Goal: Task Accomplishment & Management: Use online tool/utility

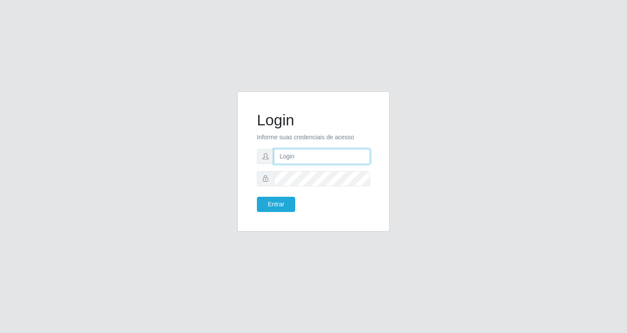
click at [298, 156] on input "text" at bounding box center [322, 156] width 96 height 15
type input "[EMAIL_ADDRESS][DOMAIN_NAME]"
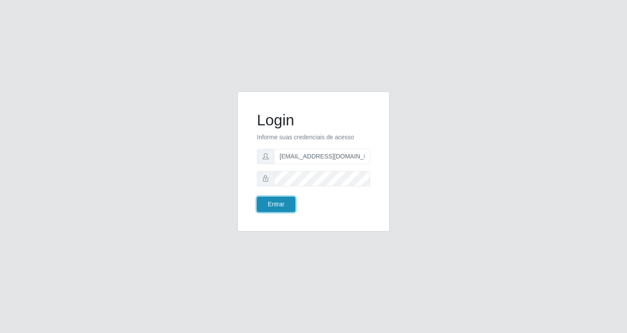
click at [277, 203] on button "Entrar" at bounding box center [276, 204] width 38 height 15
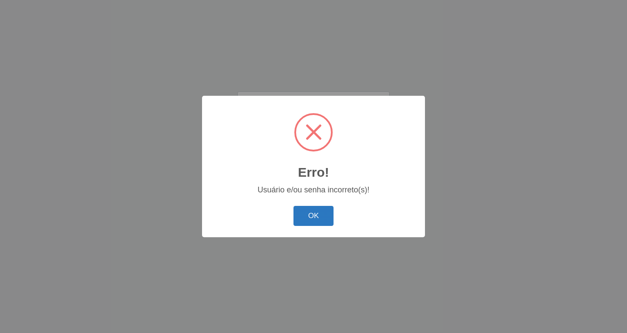
click at [309, 216] on button "OK" at bounding box center [313, 216] width 40 height 20
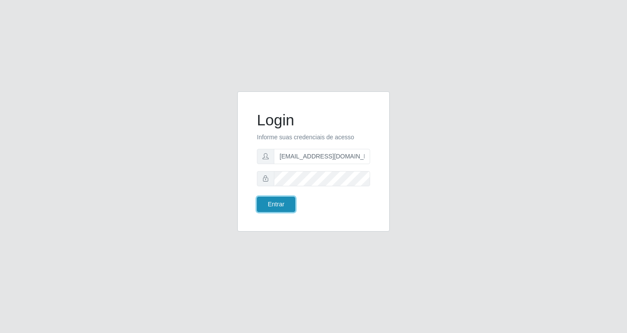
click at [281, 206] on button "Entrar" at bounding box center [276, 204] width 38 height 15
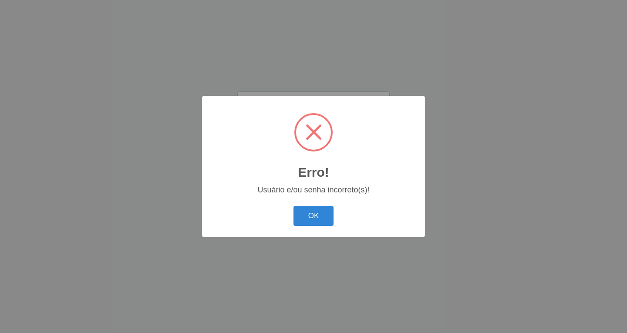
click at [314, 218] on button "OK" at bounding box center [313, 216] width 40 height 20
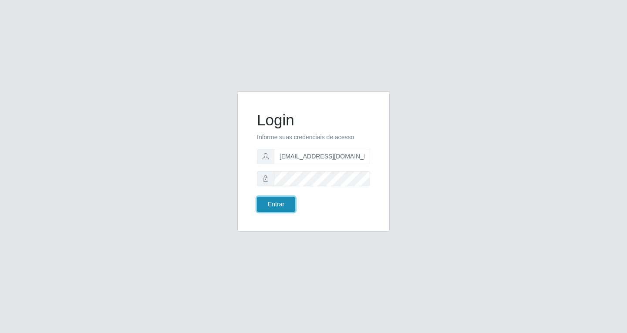
click at [282, 204] on button "Entrar" at bounding box center [276, 204] width 38 height 15
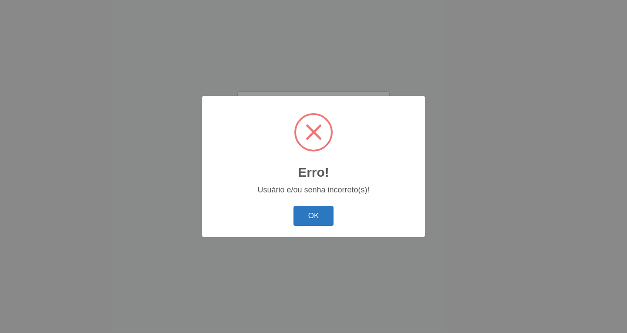
click at [312, 216] on button "OK" at bounding box center [313, 216] width 40 height 20
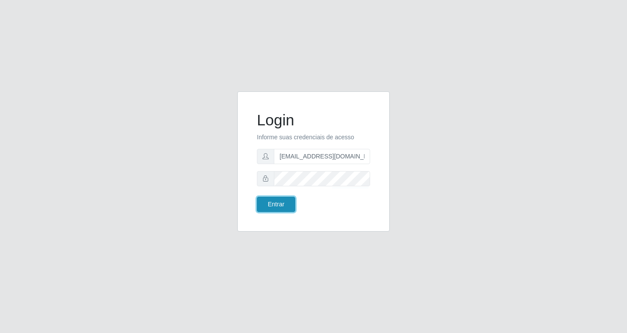
click at [274, 207] on button "Entrar" at bounding box center [276, 204] width 38 height 15
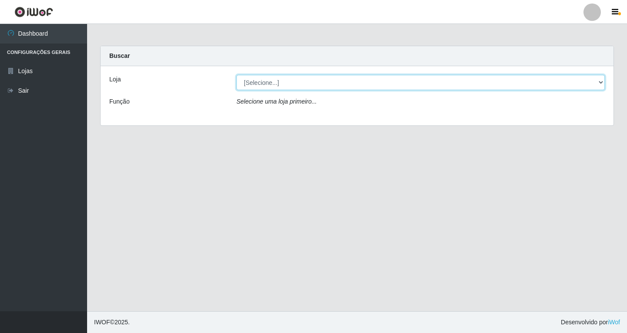
click at [290, 82] on select "[Selecione...] SuperFácil Atacado - [GEOGRAPHIC_DATA]" at bounding box center [420, 82] width 368 height 15
select select "503"
click at [236, 75] on select "[Selecione...] SuperFácil Atacado - [GEOGRAPHIC_DATA]" at bounding box center [420, 82] width 368 height 15
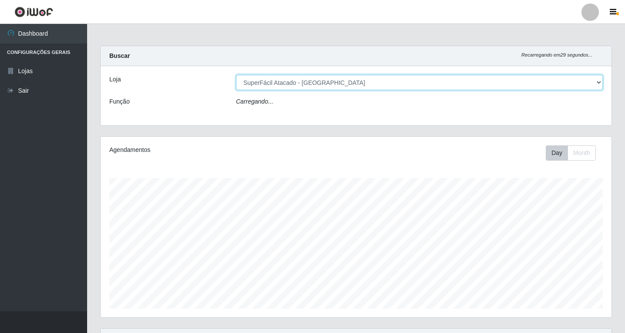
scroll to position [181, 511]
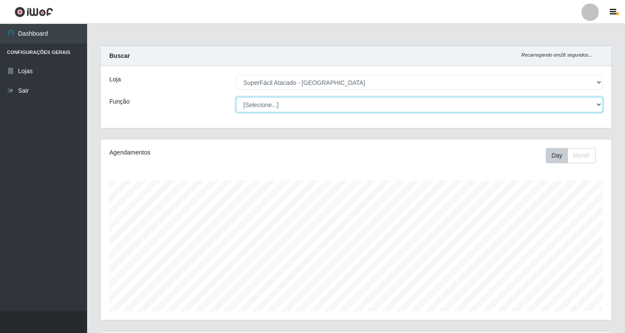
click at [326, 104] on select "[Selecione...] Embalador Embalador + Embalador ++ Operador de Caixa Operador de…" at bounding box center [419, 104] width 367 height 15
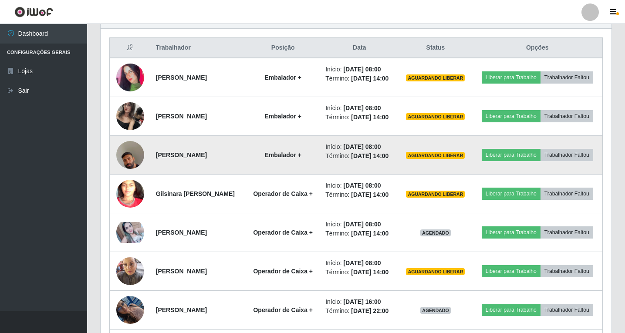
scroll to position [280, 0]
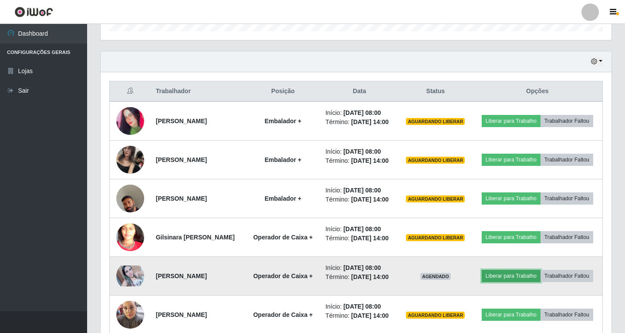
click at [540, 282] on button "Liberar para Trabalho" at bounding box center [510, 276] width 59 height 12
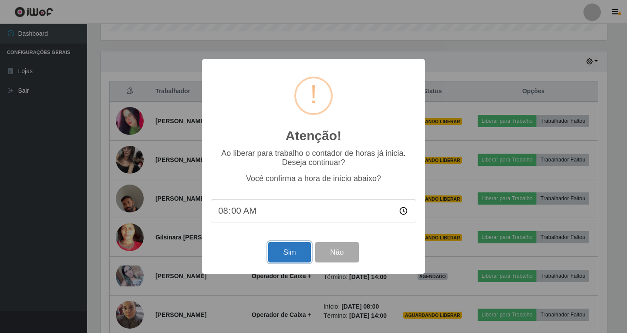
click at [276, 253] on button "Sim" at bounding box center [289, 252] width 42 height 20
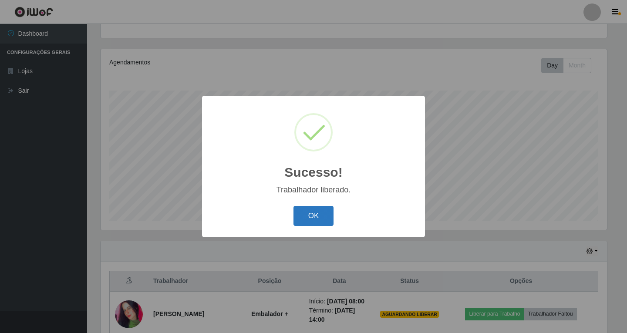
click at [308, 219] on button "OK" at bounding box center [313, 216] width 40 height 20
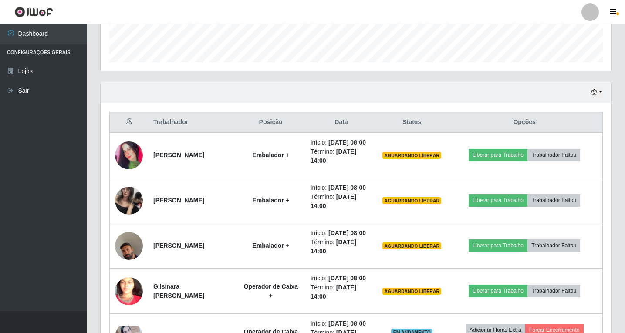
scroll to position [264, 0]
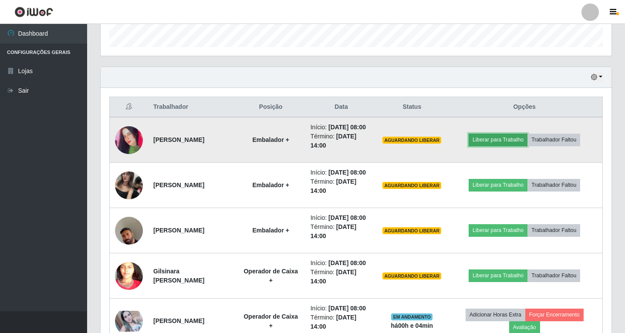
click at [504, 144] on button "Liberar para Trabalho" at bounding box center [497, 140] width 59 height 12
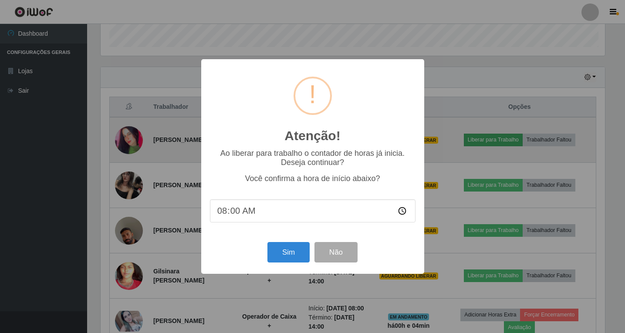
scroll to position [181, 506]
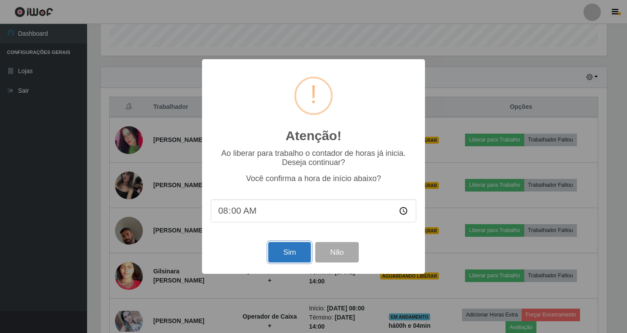
click at [289, 256] on button "Sim" at bounding box center [289, 252] width 42 height 20
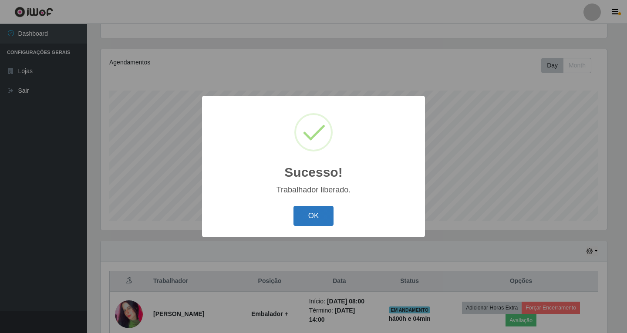
click at [313, 217] on button "OK" at bounding box center [313, 216] width 40 height 20
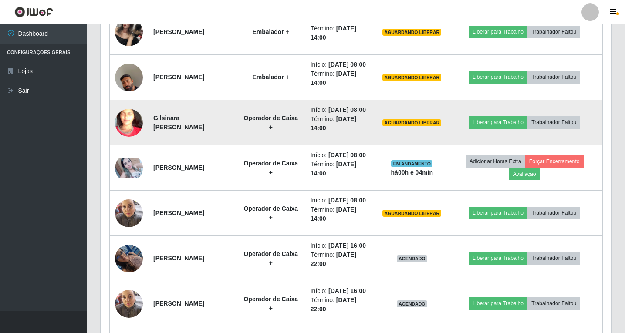
scroll to position [438, 0]
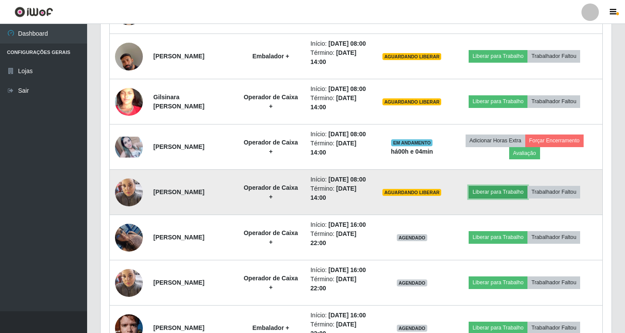
click at [501, 198] on button "Liberar para Trabalho" at bounding box center [497, 192] width 59 height 12
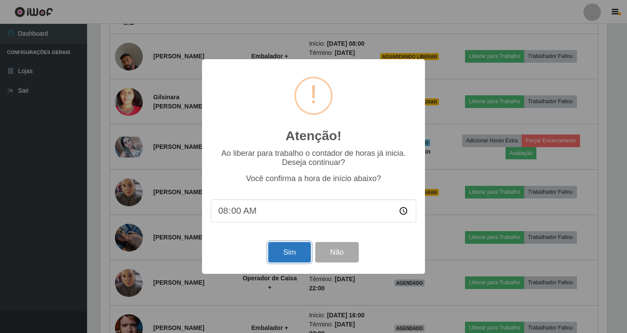
click at [292, 259] on button "Sim" at bounding box center [289, 252] width 42 height 20
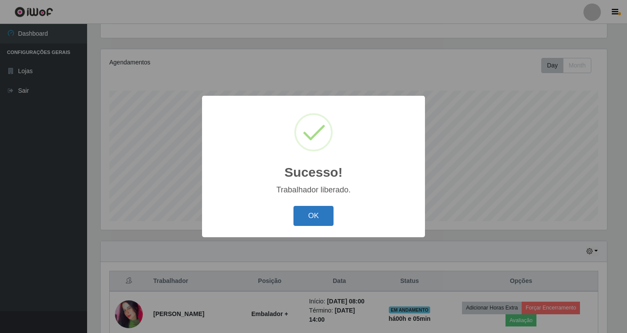
click at [315, 221] on button "OK" at bounding box center [313, 216] width 40 height 20
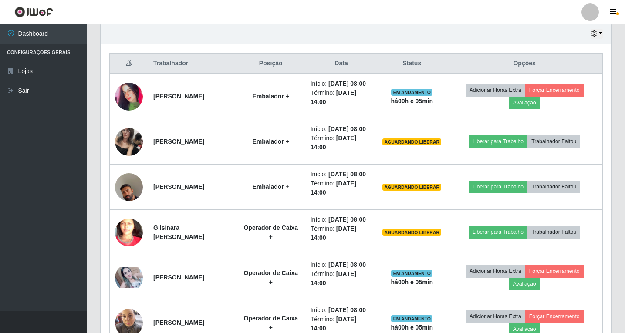
scroll to position [0, 0]
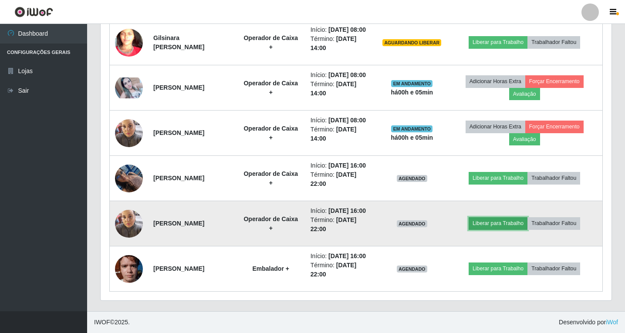
click at [501, 229] on button "Liberar para Trabalho" at bounding box center [497, 223] width 59 height 12
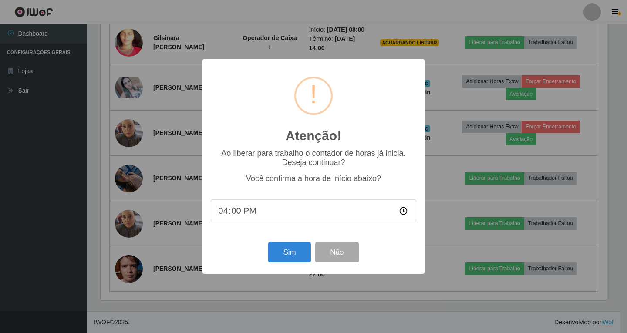
click at [225, 216] on input "16:00" at bounding box center [313, 210] width 205 height 23
type input "08:00"
click at [286, 256] on button "Sim" at bounding box center [289, 252] width 42 height 20
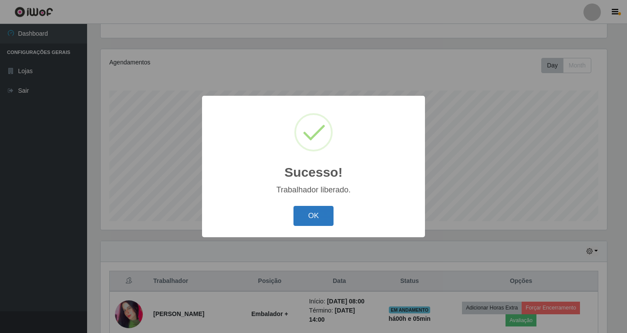
click at [313, 218] on button "OK" at bounding box center [313, 216] width 40 height 20
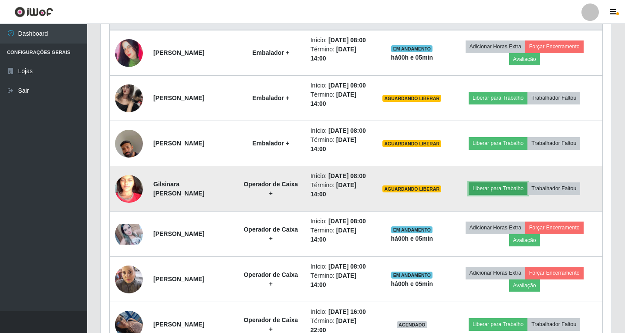
click at [502, 195] on button "Liberar para Trabalho" at bounding box center [497, 188] width 59 height 12
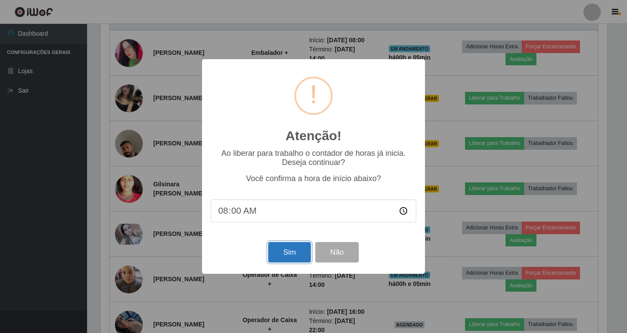
click at [285, 257] on button "Sim" at bounding box center [289, 252] width 42 height 20
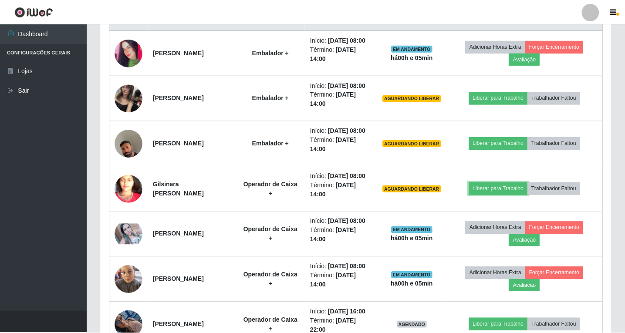
scroll to position [435126, 434796]
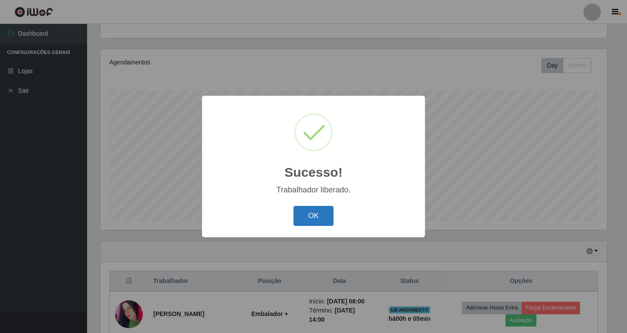
click at [309, 212] on button "OK" at bounding box center [313, 216] width 40 height 20
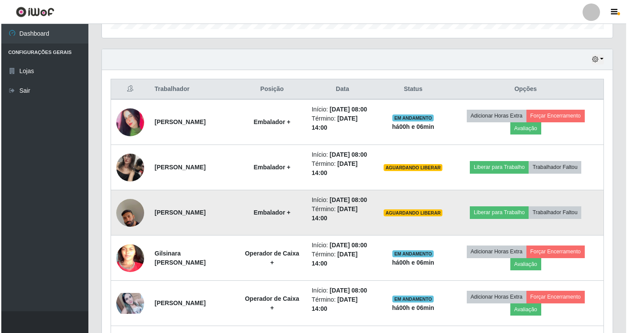
scroll to position [275, 0]
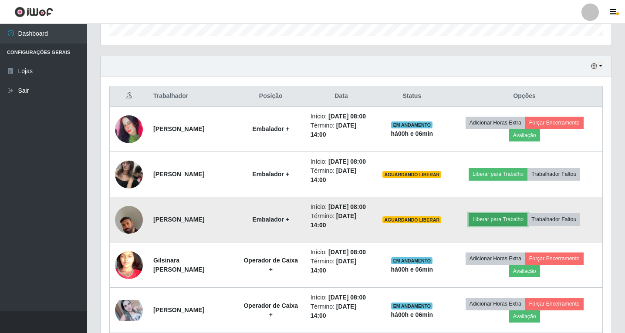
click at [495, 225] on button "Liberar para Trabalho" at bounding box center [497, 219] width 59 height 12
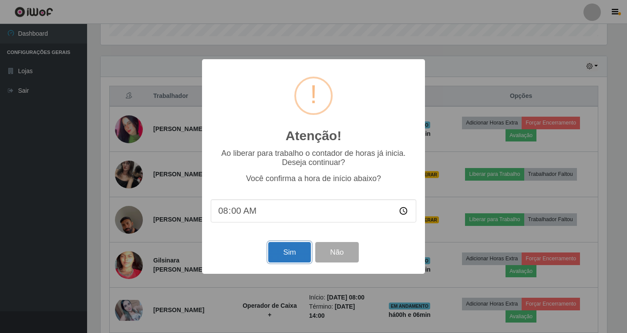
click at [286, 252] on button "Sim" at bounding box center [289, 252] width 42 height 20
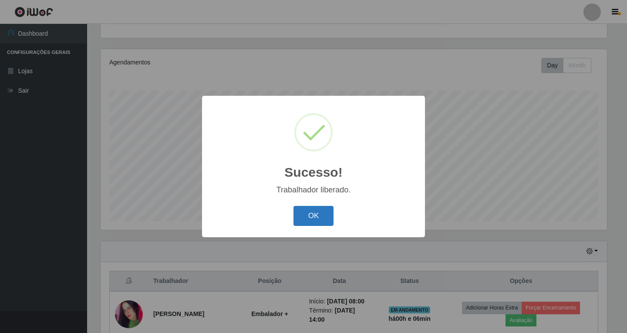
click at [313, 219] on button "OK" at bounding box center [313, 216] width 40 height 20
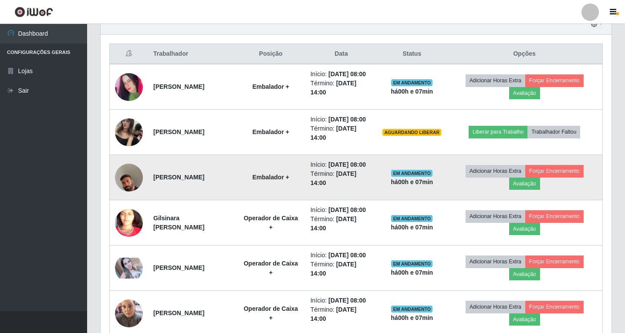
scroll to position [319, 0]
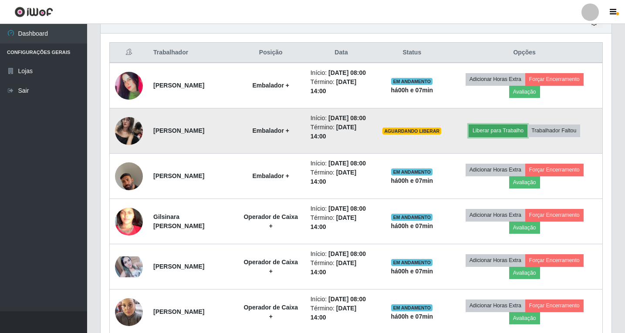
click at [509, 137] on button "Liberar para Trabalho" at bounding box center [497, 130] width 59 height 12
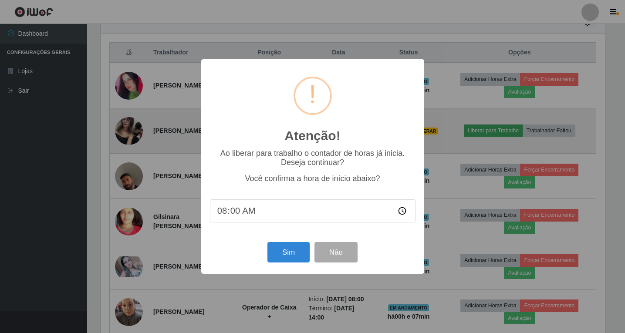
scroll to position [181, 506]
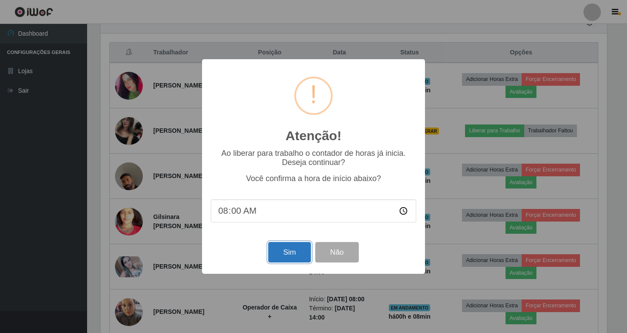
click at [296, 254] on button "Sim" at bounding box center [289, 252] width 42 height 20
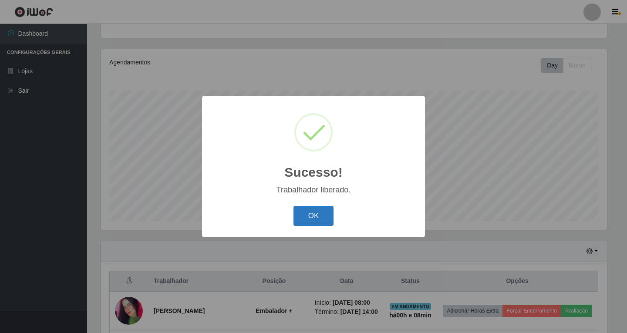
click at [314, 211] on button "OK" at bounding box center [313, 216] width 40 height 20
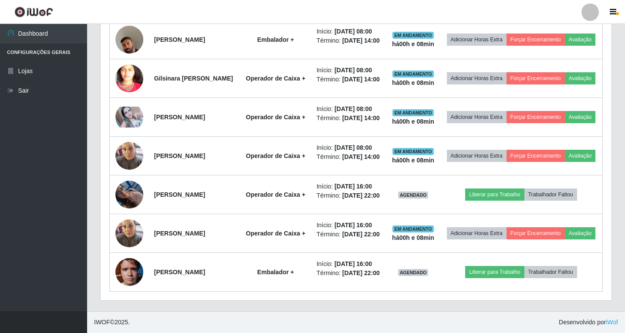
scroll to position [580, 0]
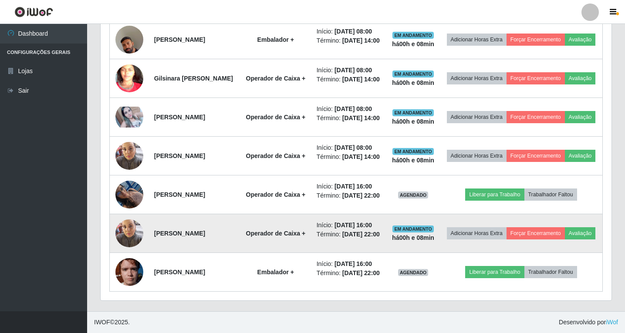
click at [346, 222] on time "[DATE] 16:00" at bounding box center [352, 225] width 37 height 7
